Goal: Find specific page/section: Find specific page/section

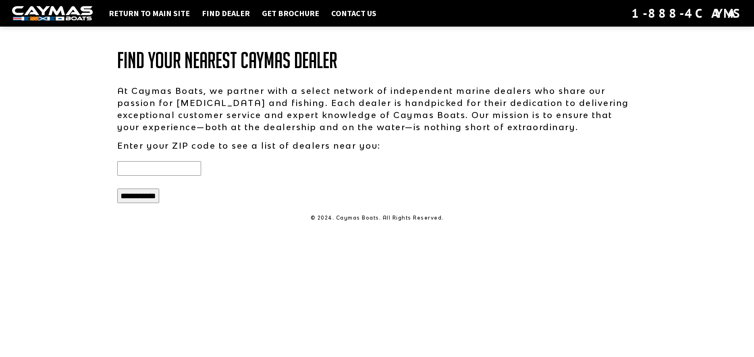
click at [157, 170] on input "text" at bounding box center [159, 168] width 84 height 15
type input "*****"
click at [147, 194] on input "**********" at bounding box center [138, 196] width 42 height 15
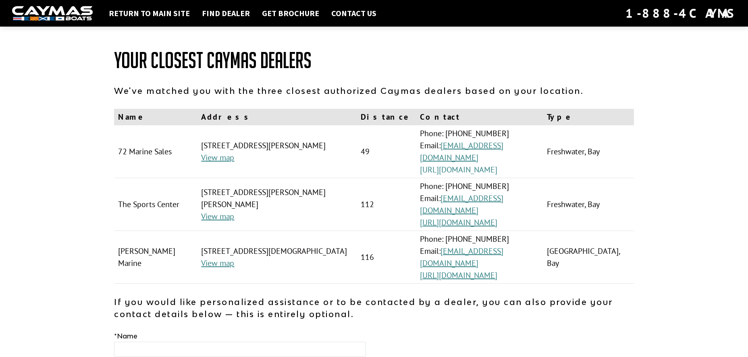
click at [488, 164] on link "[URL][DOMAIN_NAME]" at bounding box center [458, 169] width 77 height 10
